Goal: Check status

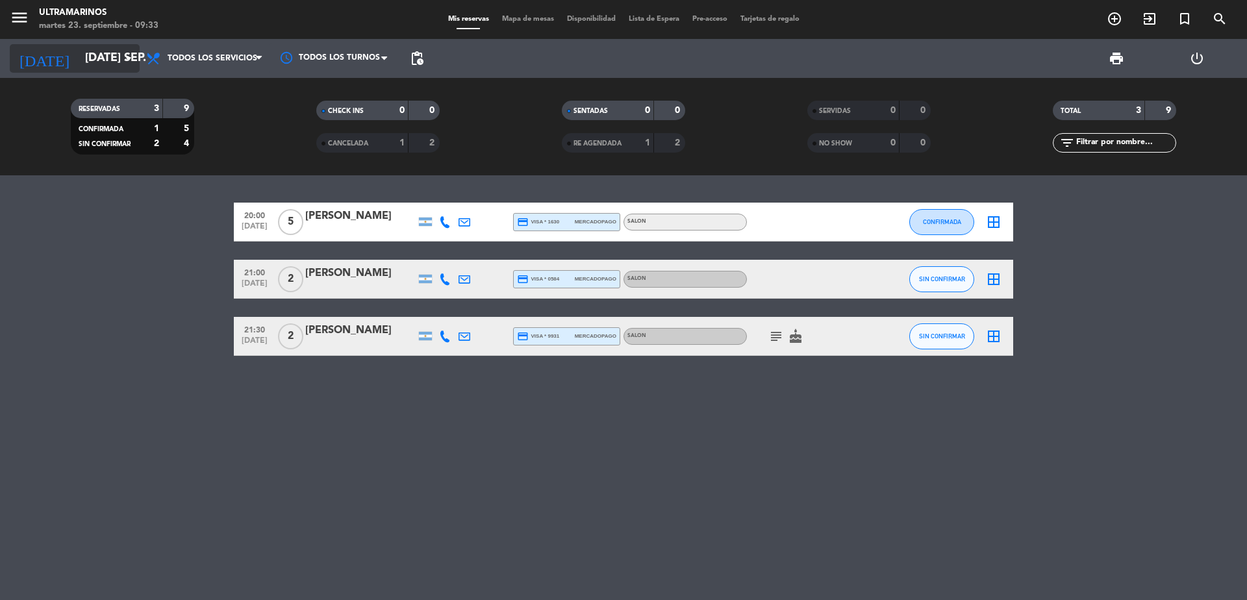
click at [95, 53] on input "[DATE] sep." at bounding box center [154, 58] width 151 height 26
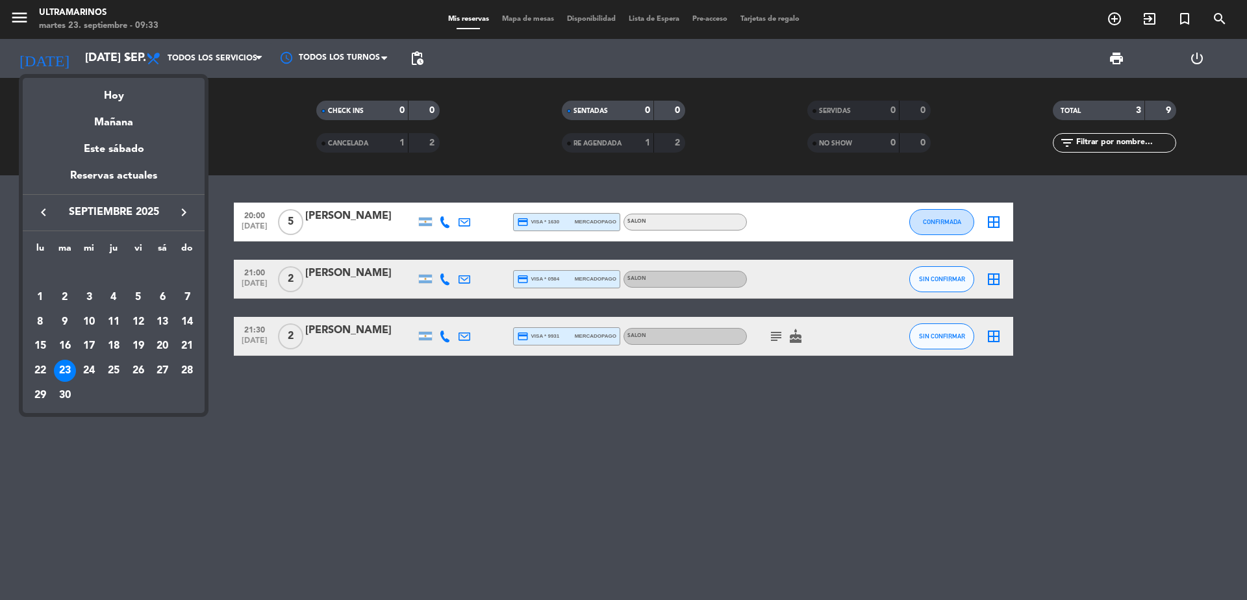
click at [360, 144] on div at bounding box center [623, 300] width 1247 height 600
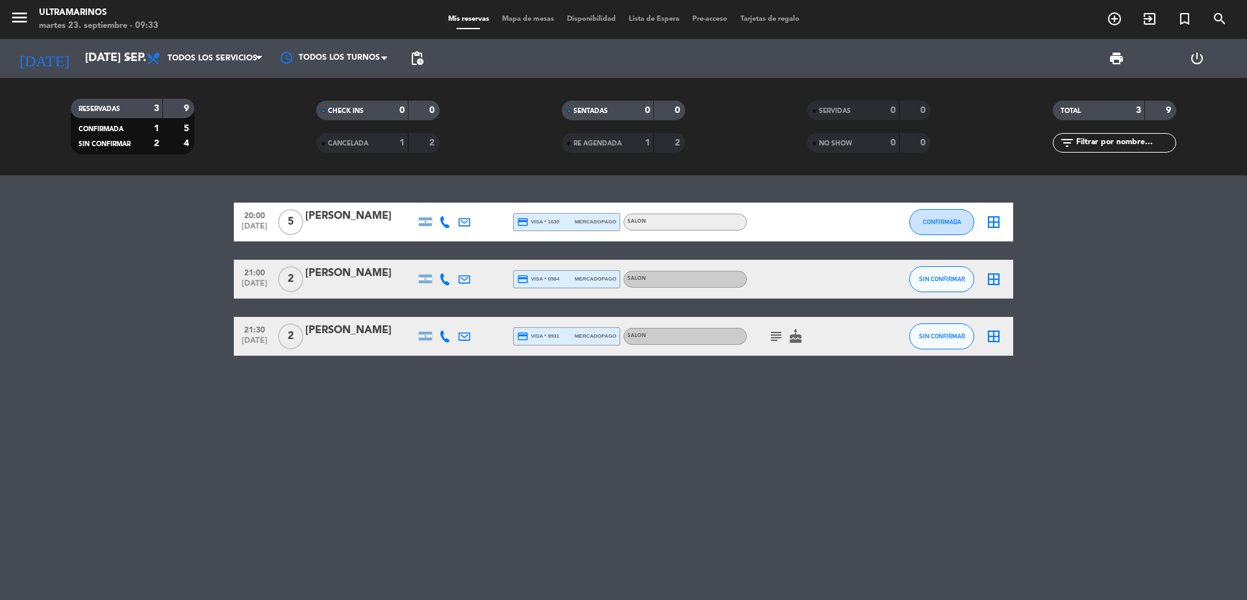
click at [388, 140] on div "1" at bounding box center [392, 143] width 26 height 15
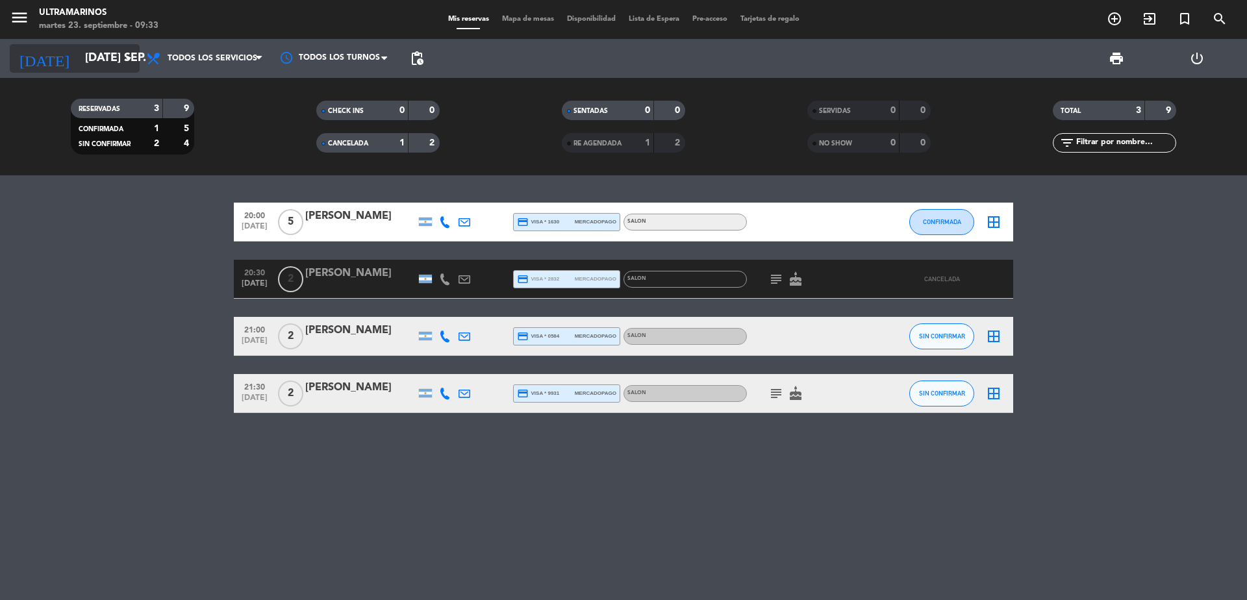
click at [127, 53] on icon "arrow_drop_down" at bounding box center [129, 59] width 16 height 16
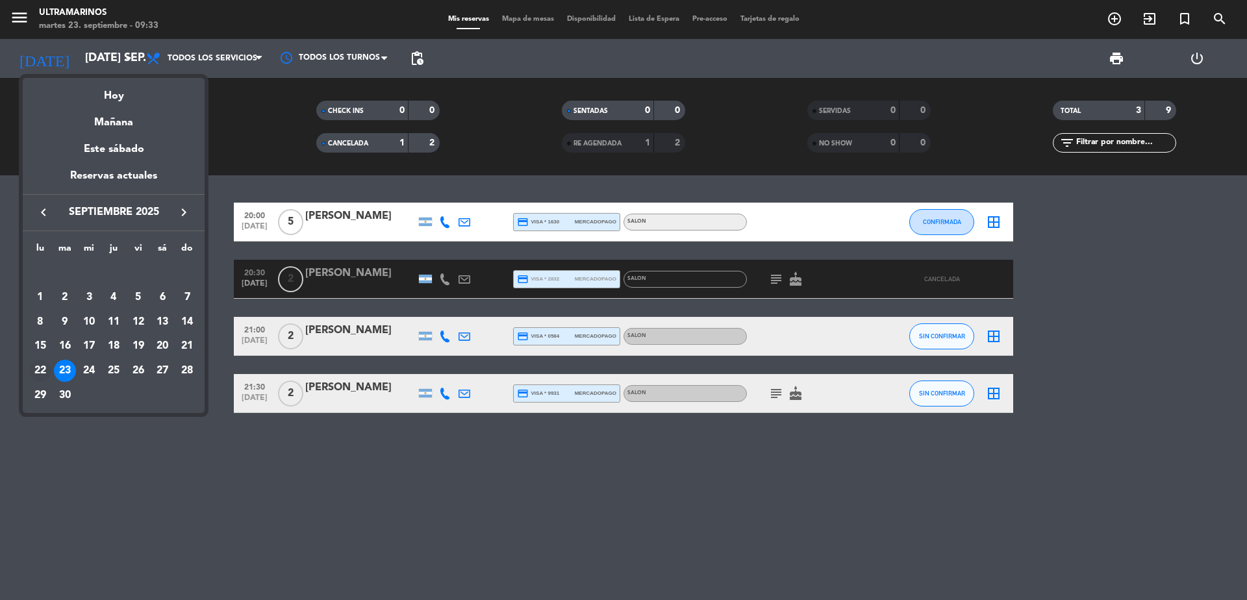
click at [36, 366] on div "22" at bounding box center [40, 371] width 22 height 22
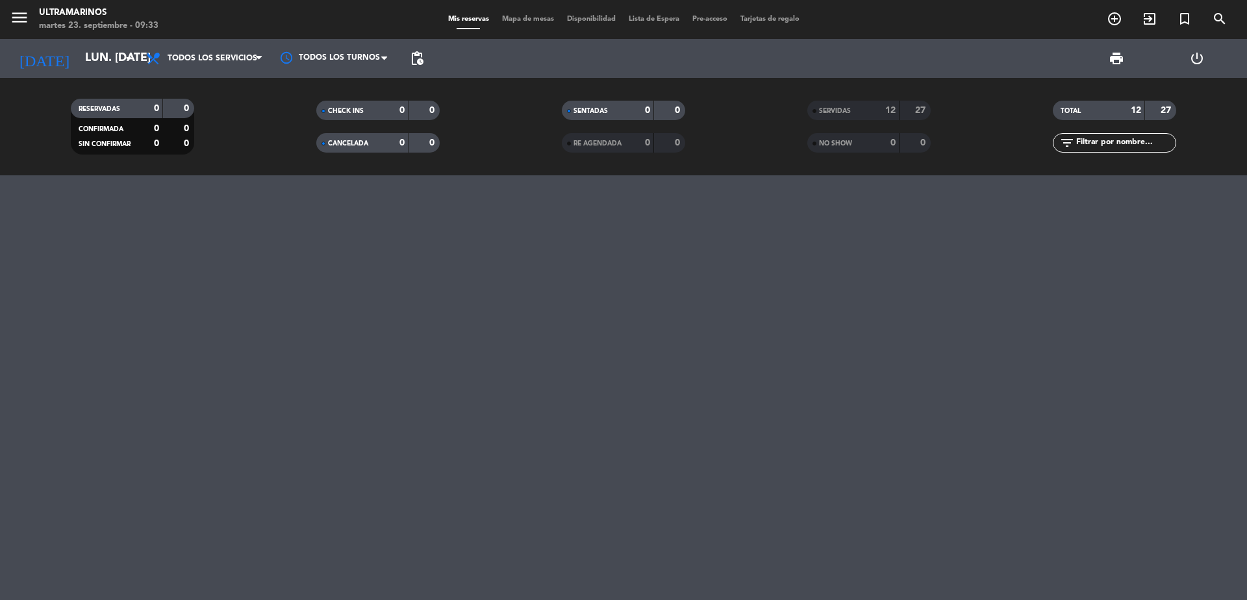
click at [1082, 107] on div "TOTAL" at bounding box center [1086, 110] width 60 height 15
click at [918, 104] on div "27" at bounding box center [915, 110] width 25 height 15
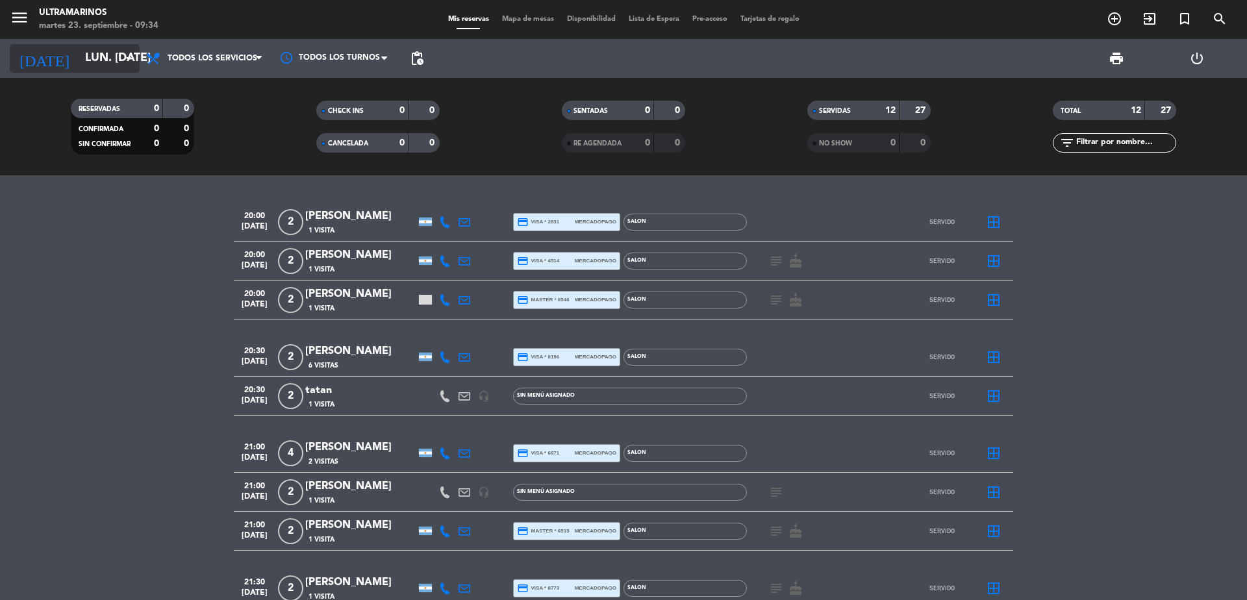
click at [109, 61] on input "lun. [DATE]" at bounding box center [154, 58] width 151 height 26
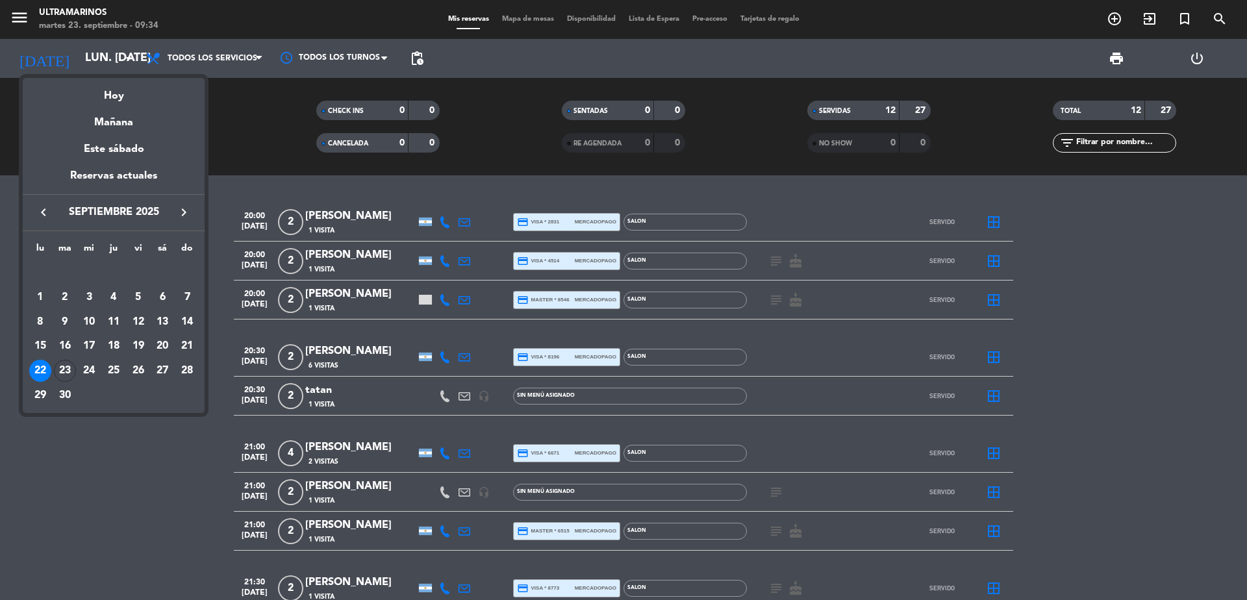
click at [114, 370] on div "25" at bounding box center [114, 371] width 22 height 22
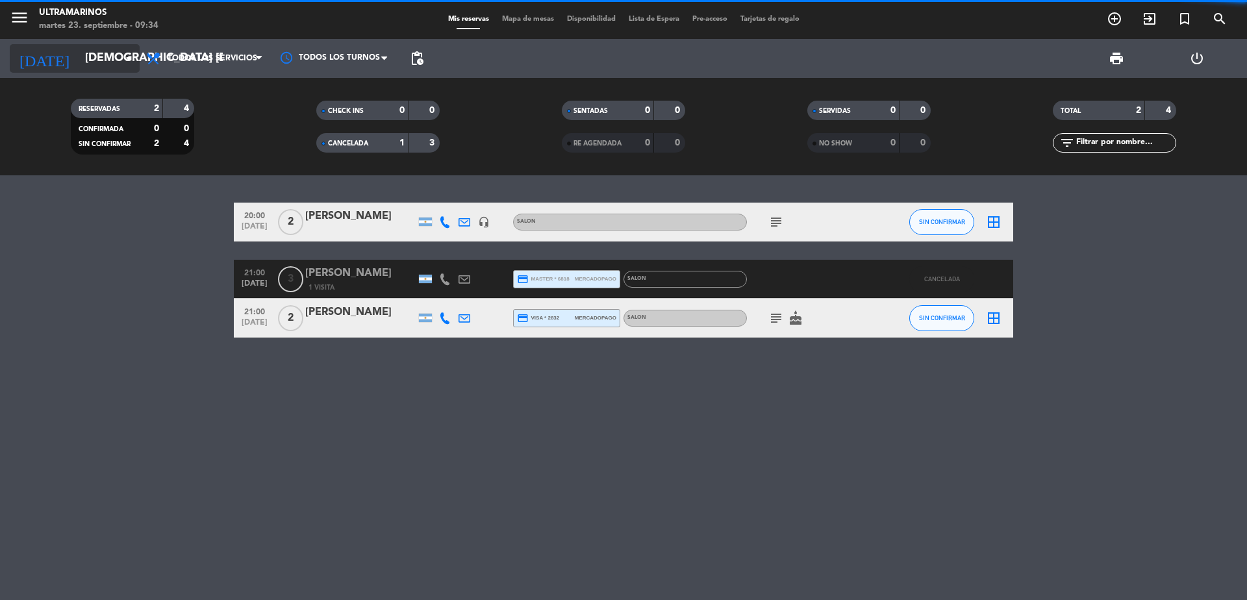
click at [99, 61] on input "[DEMOGRAPHIC_DATA] [DATE]" at bounding box center [154, 58] width 151 height 26
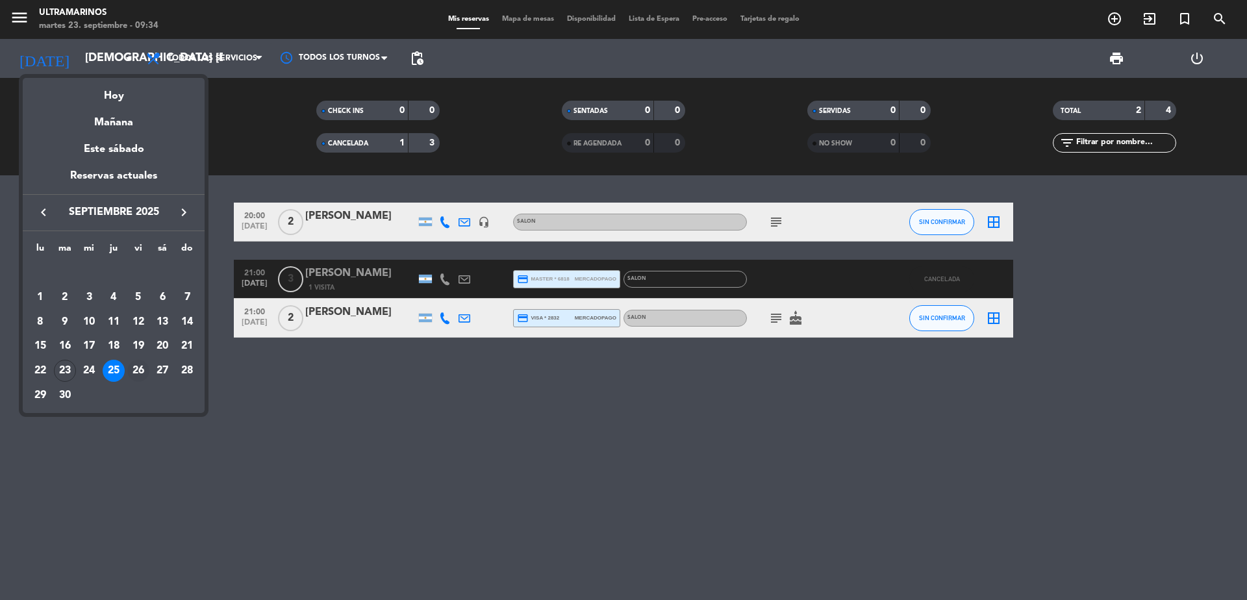
click at [140, 373] on div "26" at bounding box center [138, 371] width 22 height 22
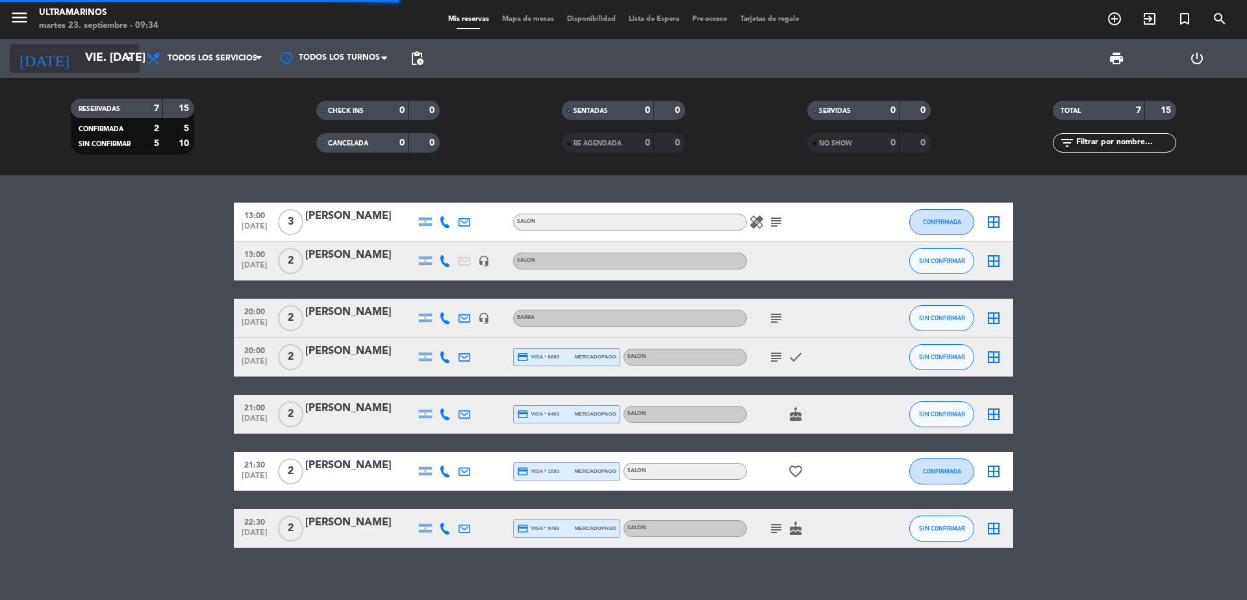
click at [102, 60] on input "vie. [DATE]" at bounding box center [154, 58] width 151 height 26
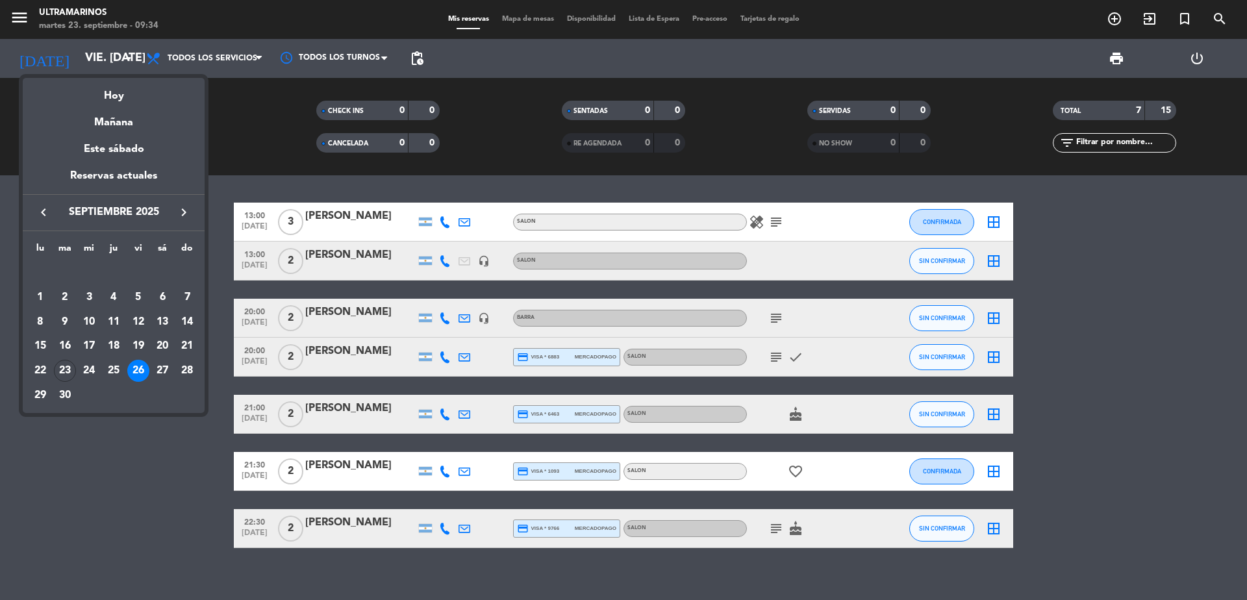
click at [183, 214] on icon "keyboard_arrow_right" at bounding box center [184, 213] width 16 height 16
click at [160, 321] on div "11" at bounding box center [162, 322] width 22 height 22
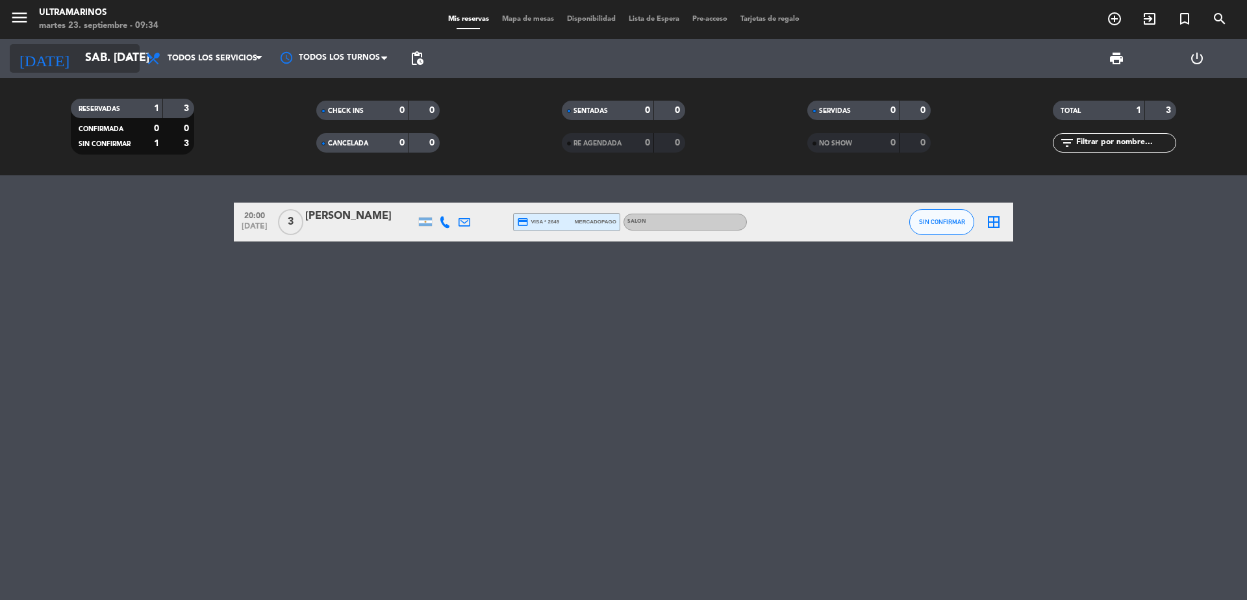
click at [125, 60] on icon "arrow_drop_down" at bounding box center [129, 59] width 16 height 16
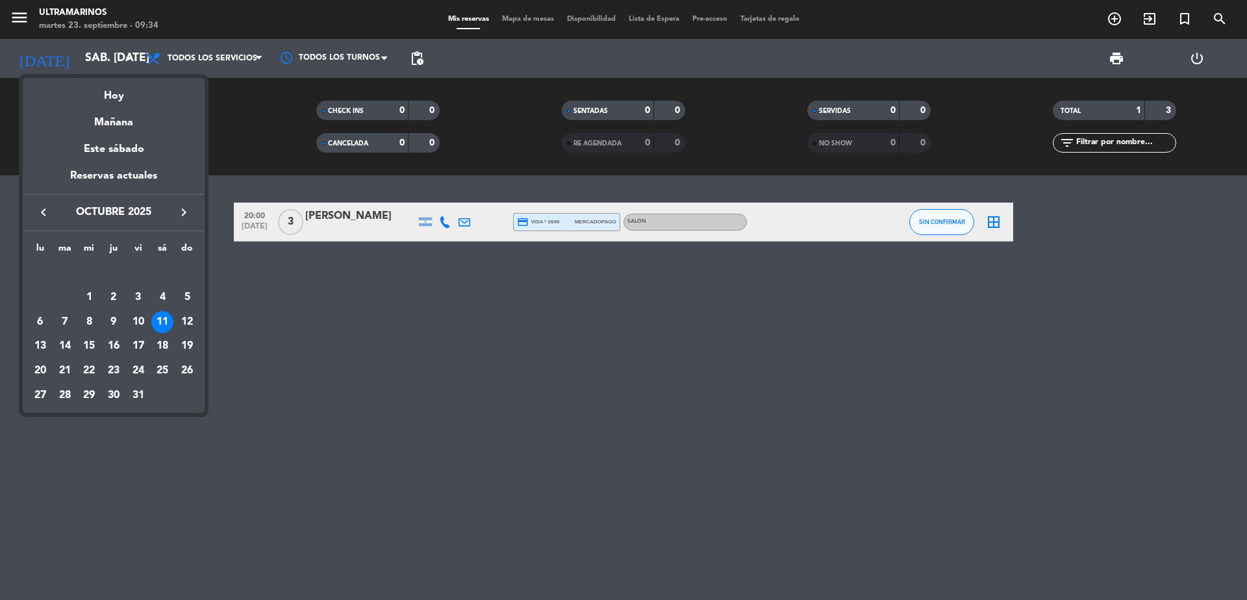
click at [43, 209] on icon "keyboard_arrow_left" at bounding box center [44, 213] width 16 height 16
click at [165, 370] on div "27" at bounding box center [162, 371] width 22 height 22
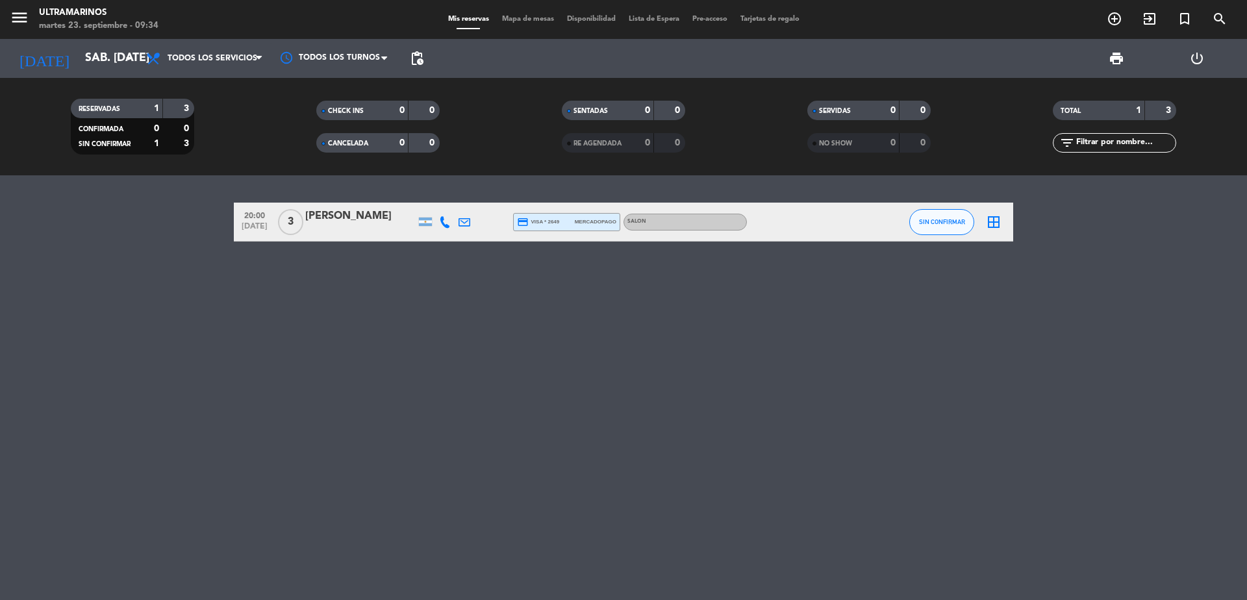
type input "sáb. [DATE]"
